Goal: Find specific page/section: Find specific page/section

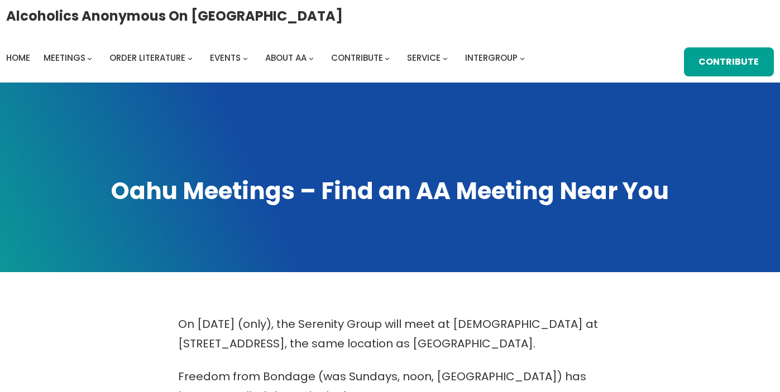
scroll to position [491, 0]
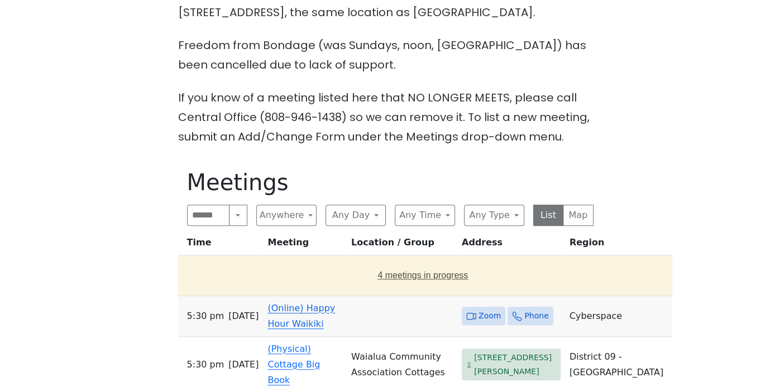
scroll to position [338, 0]
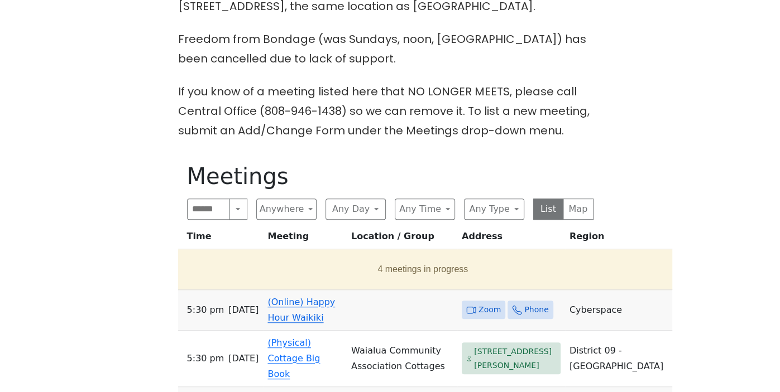
click at [311, 307] on link "(Online) Happy Hour Waikiki" at bounding box center [301, 310] width 68 height 26
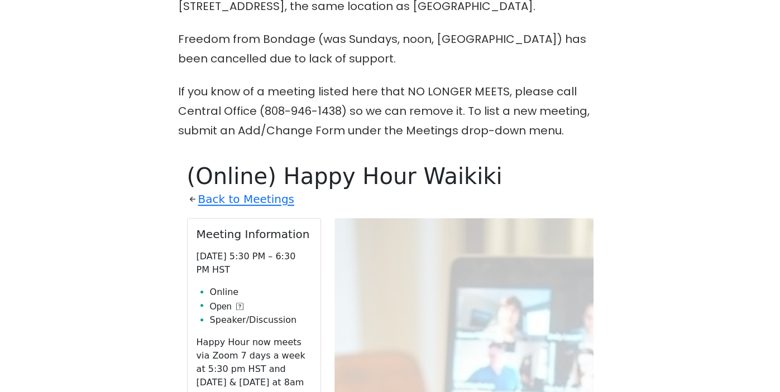
scroll to position [491, 0]
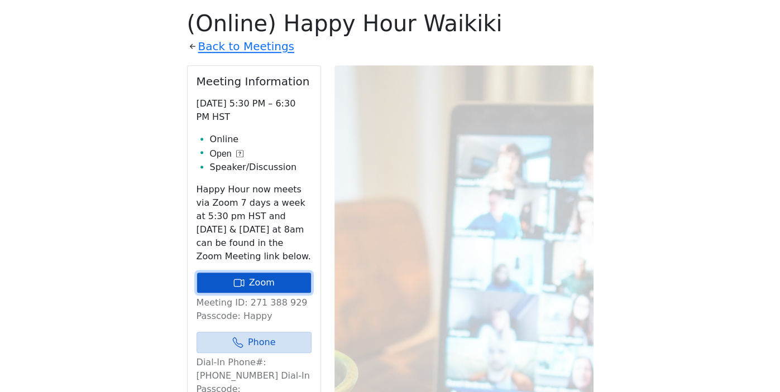
click at [282, 277] on link "Zoom" at bounding box center [253, 282] width 115 height 21
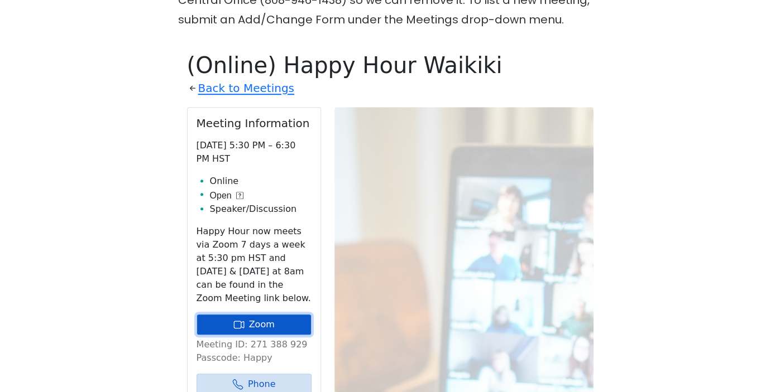
click at [276, 321] on link "Zoom" at bounding box center [253, 324] width 115 height 21
